Goal: Information Seeking & Learning: Check status

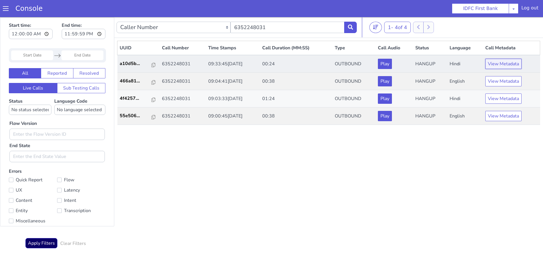
click at [510, 59] on button "View Metadata" at bounding box center [503, 64] width 36 height 10
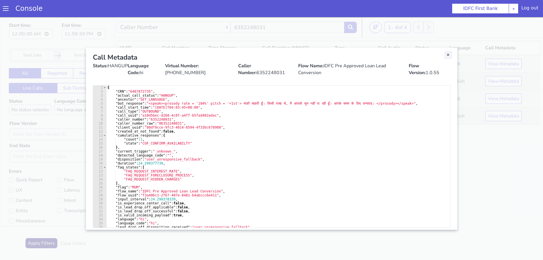
click at [448, 55] on link "Close" at bounding box center [448, 55] width 6 height 6
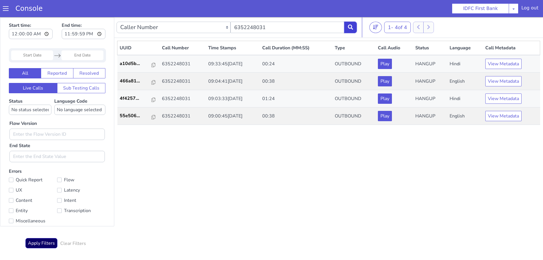
click at [352, 26] on icon at bounding box center [350, 27] width 5 height 5
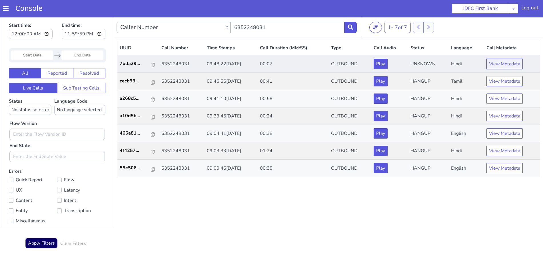
click at [506, 63] on button "View Metadata" at bounding box center [504, 64] width 36 height 10
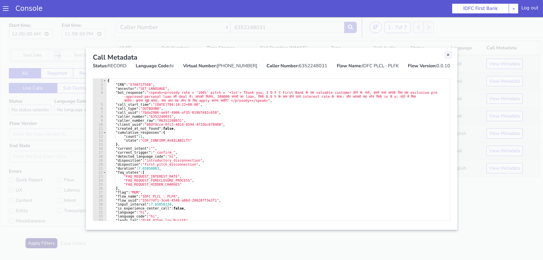
click at [447, 53] on link "Close" at bounding box center [448, 55] width 6 height 6
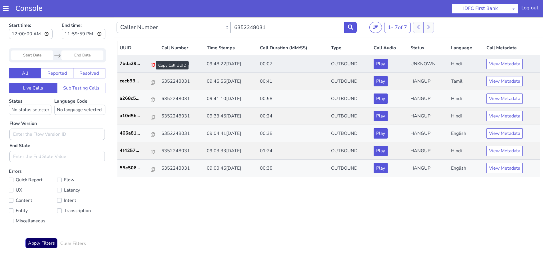
click at [151, 64] on icon at bounding box center [153, 65] width 4 height 5
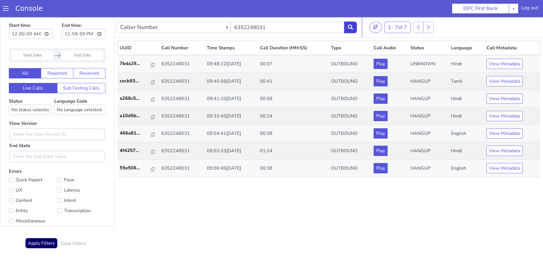
click at [353, 31] on button at bounding box center [350, 27] width 13 height 11
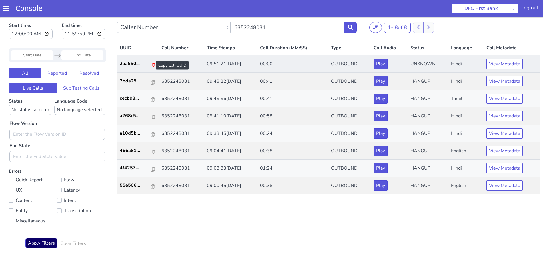
click at [151, 65] on icon at bounding box center [153, 65] width 4 height 5
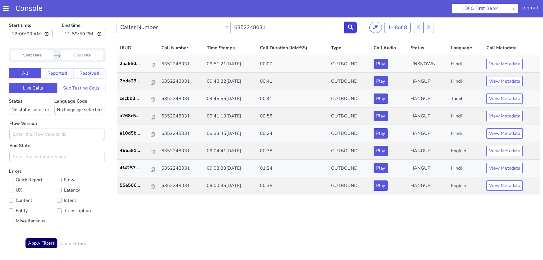
click at [350, 27] on icon at bounding box center [350, 27] width 5 height 5
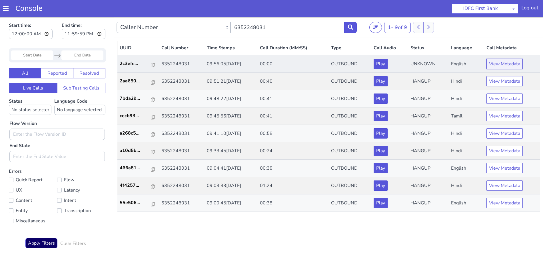
click at [505, 65] on button "View Metadata" at bounding box center [504, 64] width 36 height 10
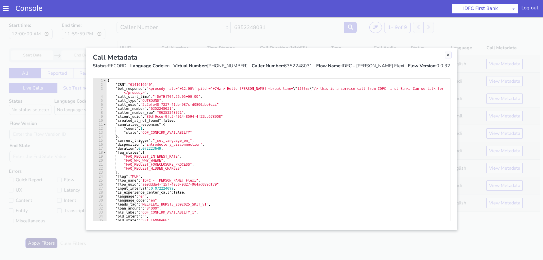
click at [449, 55] on link "Close" at bounding box center [448, 55] width 6 height 6
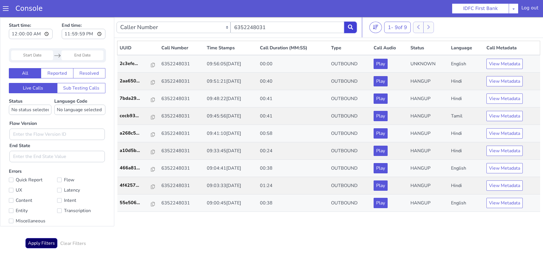
click at [347, 24] on button at bounding box center [350, 27] width 13 height 11
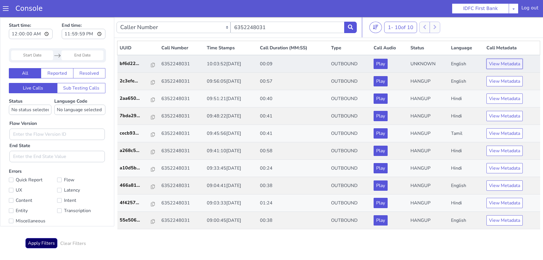
click at [503, 65] on button "View Metadata" at bounding box center [504, 64] width 36 height 10
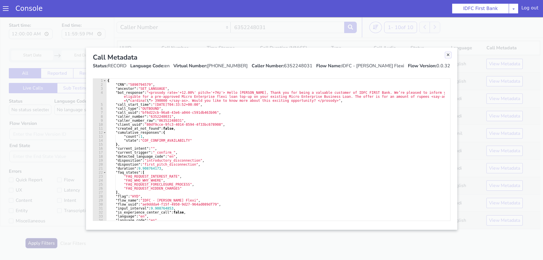
click at [448, 55] on link "Close" at bounding box center [448, 55] width 6 height 6
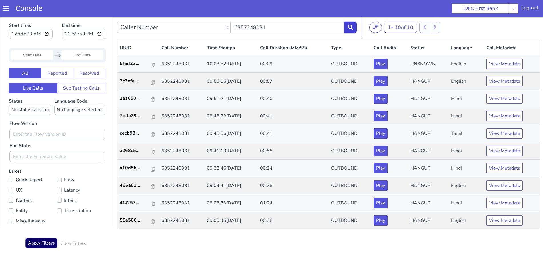
click at [349, 27] on icon at bounding box center [350, 27] width 5 height 5
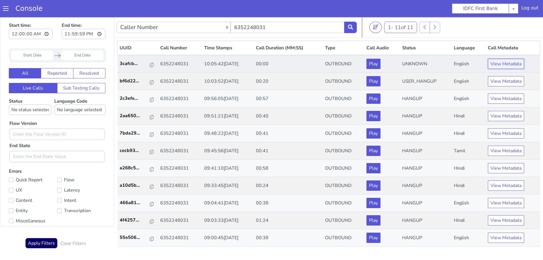
click at [507, 68] on button "View Metadata" at bounding box center [506, 64] width 36 height 10
click at [502, 63] on button "View Metadata" at bounding box center [506, 64] width 36 height 10
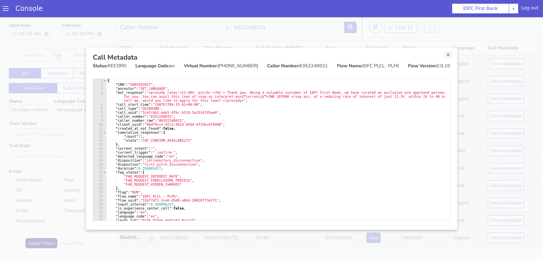
click at [447, 55] on link "Close" at bounding box center [448, 55] width 6 height 6
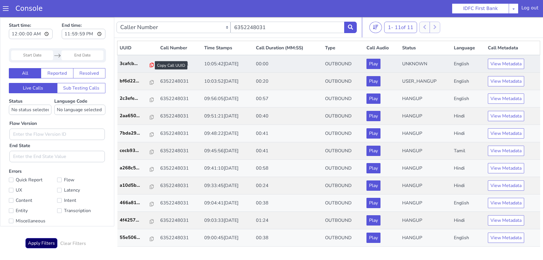
click at [150, 65] on icon at bounding box center [152, 65] width 4 height 5
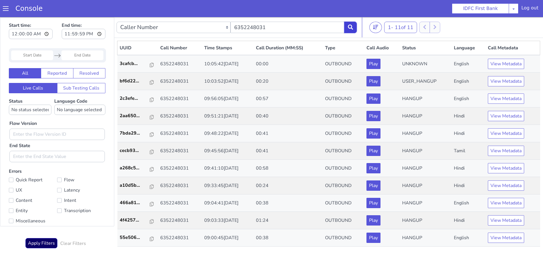
click at [351, 26] on icon at bounding box center [350, 27] width 5 height 5
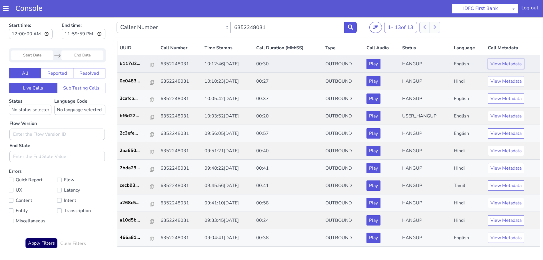
click at [512, 61] on button "View Metadata" at bounding box center [506, 64] width 36 height 10
click at [498, 64] on button "View Metadata" at bounding box center [506, 64] width 36 height 10
click at [498, 63] on button "View Metadata" at bounding box center [506, 64] width 36 height 10
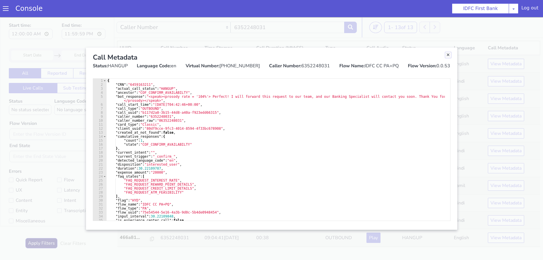
click at [447, 55] on link "Close" at bounding box center [448, 55] width 6 height 6
click at [447, 55] on td "HANGUP" at bounding box center [426, 64] width 52 height 18
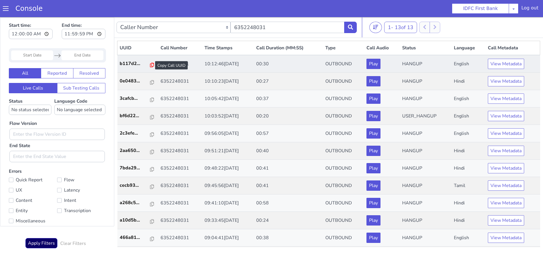
click at [150, 64] on icon at bounding box center [152, 65] width 4 height 5
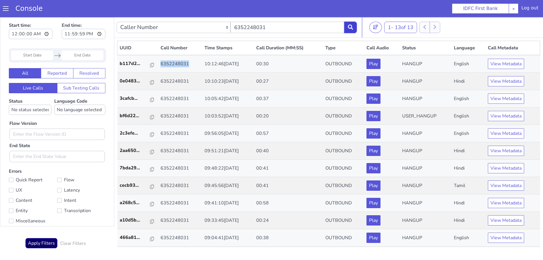
click at [351, 27] on icon at bounding box center [350, 27] width 5 height 5
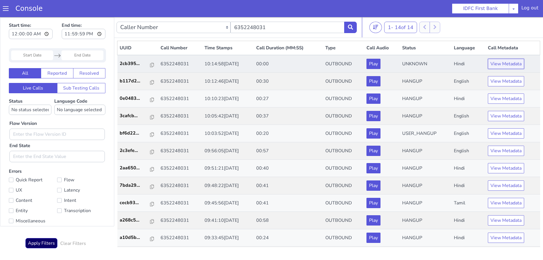
click at [500, 63] on button "View Metadata" at bounding box center [506, 64] width 36 height 10
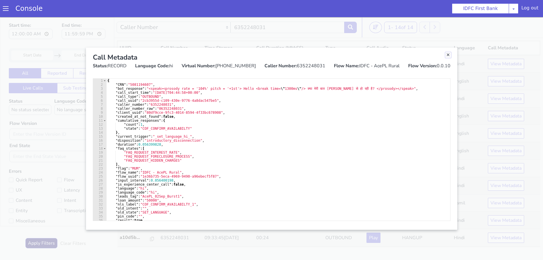
click at [449, 55] on link "Close" at bounding box center [448, 55] width 6 height 6
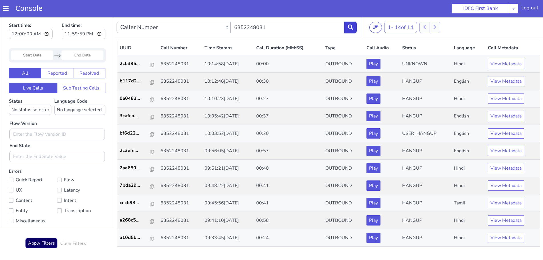
click at [345, 25] on button at bounding box center [350, 27] width 13 height 11
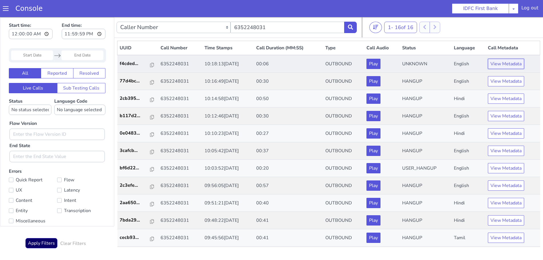
click at [508, 66] on button "View Metadata" at bounding box center [506, 64] width 36 height 10
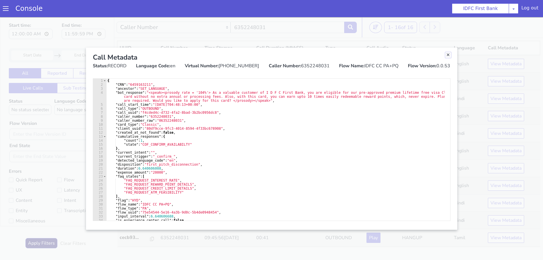
click at [446, 58] on link "Close" at bounding box center [448, 55] width 6 height 6
click at [446, 58] on td "UNKNOWN" at bounding box center [426, 64] width 52 height 18
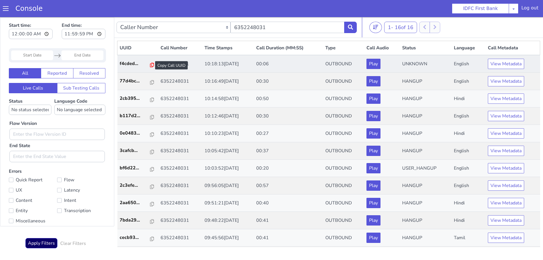
click at [150, 64] on icon at bounding box center [152, 65] width 4 height 5
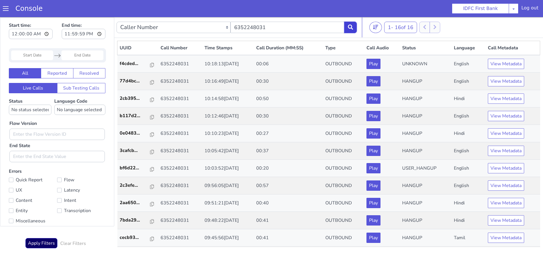
click at [349, 25] on icon at bounding box center [350, 27] width 5 height 5
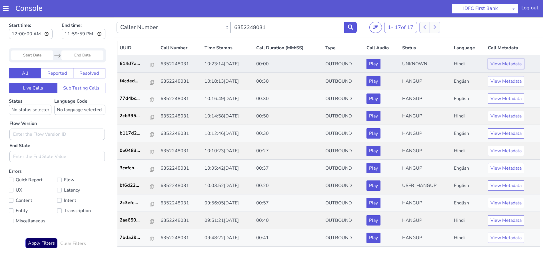
click at [491, 63] on button "View Metadata" at bounding box center [506, 64] width 36 height 10
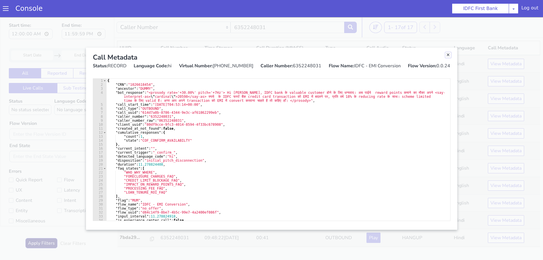
click at [449, 56] on link "Close" at bounding box center [448, 55] width 6 height 6
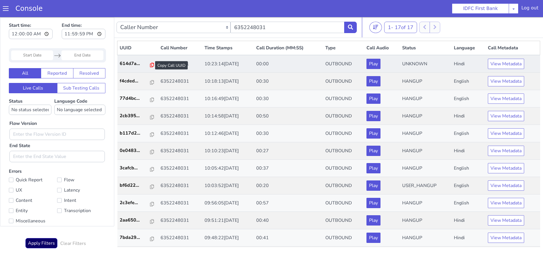
click at [150, 65] on icon at bounding box center [152, 65] width 4 height 5
